Goal: Task Accomplishment & Management: Manage account settings

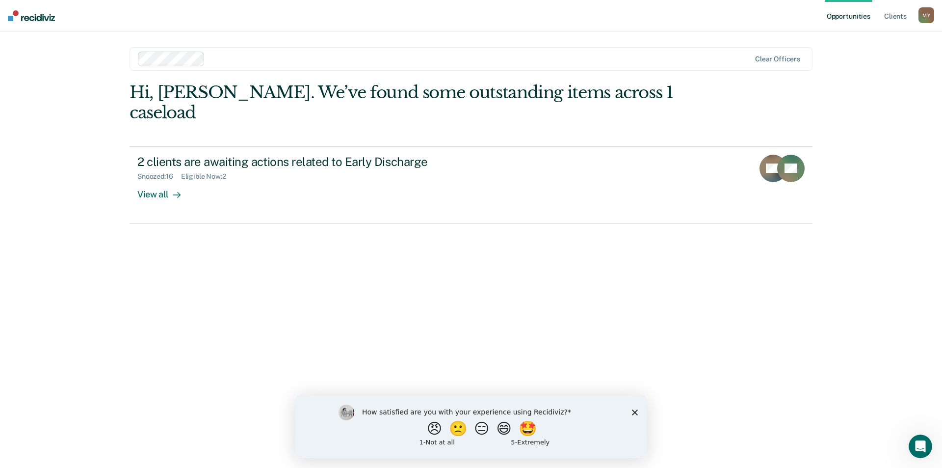
click at [635, 413] on icon "Close survey" at bounding box center [635, 412] width 6 height 6
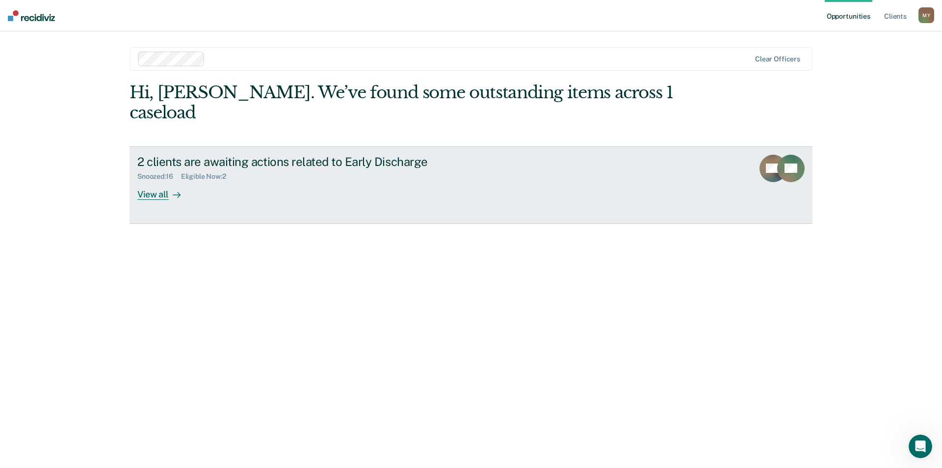
click at [160, 181] on div "View all" at bounding box center [164, 190] width 55 height 19
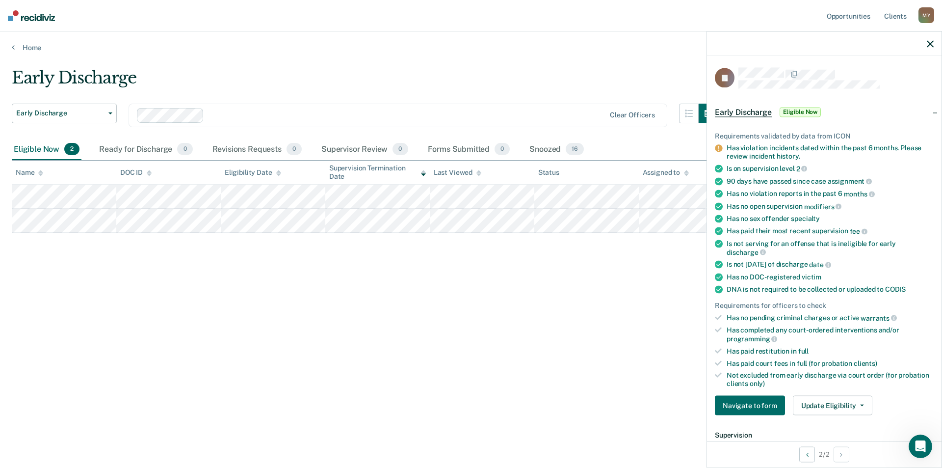
click at [539, 332] on div "Early Discharge Early Discharge Early Discharge Clear officers Eligible Now 2 R…" at bounding box center [471, 231] width 919 height 326
click at [927, 44] on div at bounding box center [824, 43] width 235 height 25
click at [932, 44] on icon "button" at bounding box center [930, 43] width 7 height 7
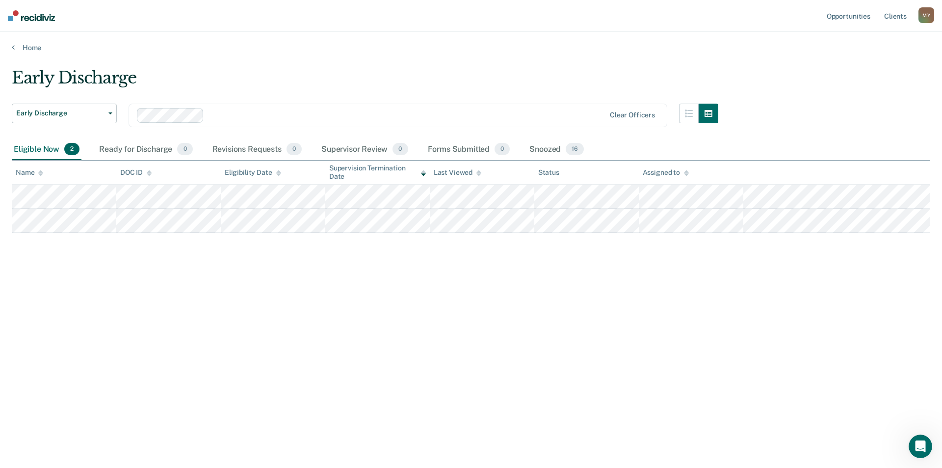
click at [310, 340] on div "Early Discharge Early Discharge Early Discharge Clear officers Eligible Now 2 R…" at bounding box center [471, 231] width 919 height 326
click at [927, 18] on div "M Y" at bounding box center [927, 15] width 16 height 16
click at [846, 68] on div "Profile How it works Log Out" at bounding box center [887, 52] width 95 height 48
click at [858, 63] on link "Log Out" at bounding box center [886, 64] width 79 height 8
